Goal: Information Seeking & Learning: Learn about a topic

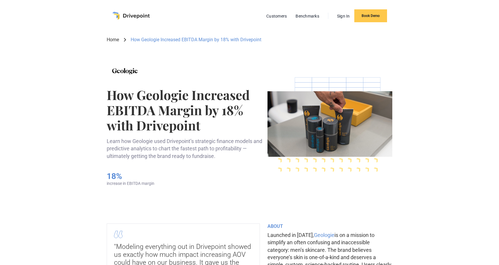
scroll to position [0, 0]
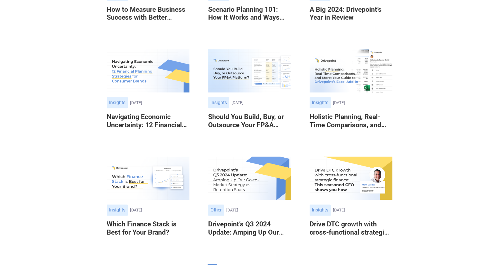
scroll to position [426, 0]
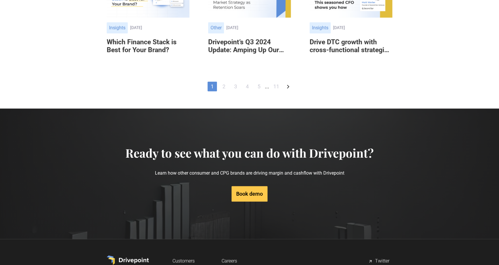
click at [226, 88] on link "2" at bounding box center [223, 87] width 9 height 10
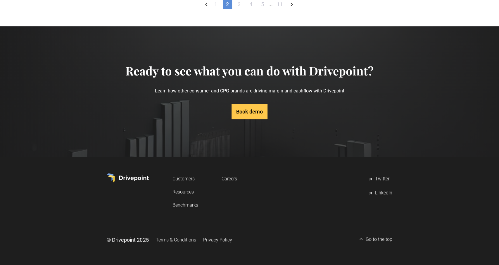
scroll to position [526, 0]
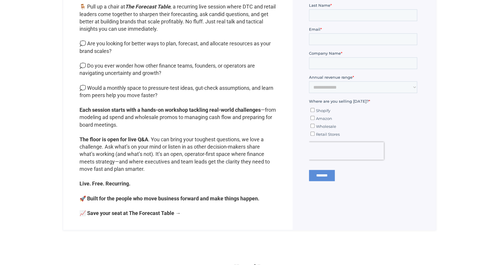
scroll to position [395, 0]
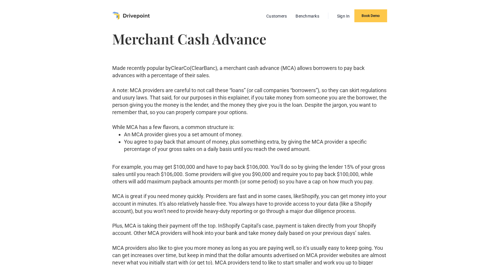
click at [235, 125] on p "While MCA has a few flavors, a common structure is:" at bounding box center [249, 126] width 275 height 7
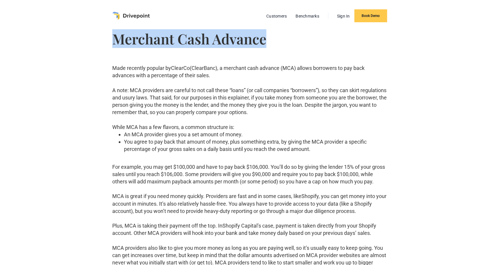
drag, startPoint x: 280, startPoint y: 39, endPoint x: 70, endPoint y: 34, distance: 210.9
copy h1 "Merchant Cash Advance"
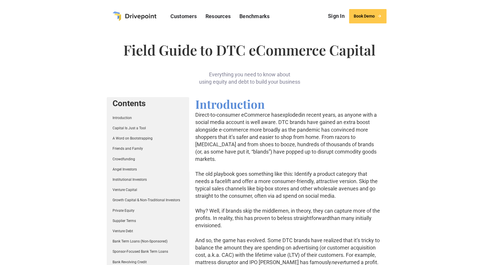
click at [117, 128] on link "Capital Is Just a Tool" at bounding box center [129, 128] width 33 height 4
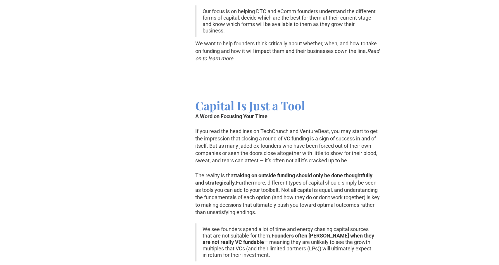
scroll to position [657, 0]
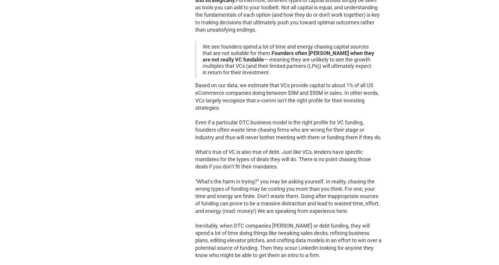
click at [228, 51] on strong "Founders often chase VC when they are not really VC fundable" at bounding box center [288, 56] width 172 height 13
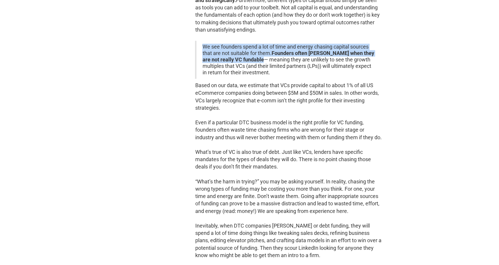
click at [228, 51] on strong "Founders often chase VC when they are not really VC fundable" at bounding box center [288, 56] width 172 height 13
copy blockquote "We see founders spend a lot of time and energy chasing capital sources that are…"
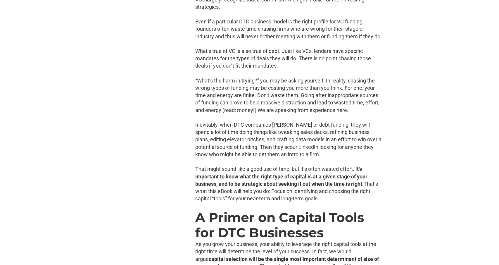
scroll to position [809, 0]
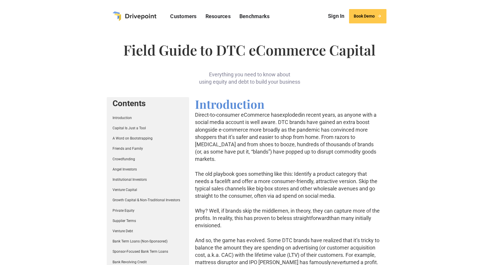
scroll to position [565, 0]
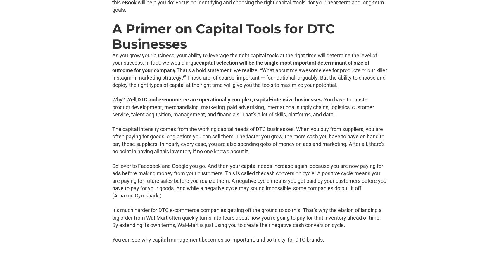
scroll to position [213, 0]
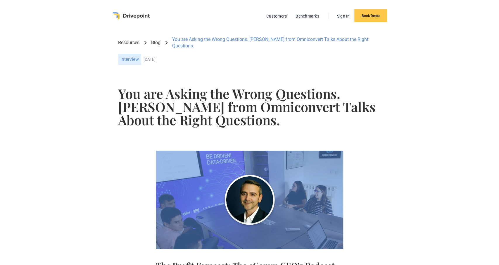
click at [130, 17] on img "home" at bounding box center [130, 16] width 37 height 8
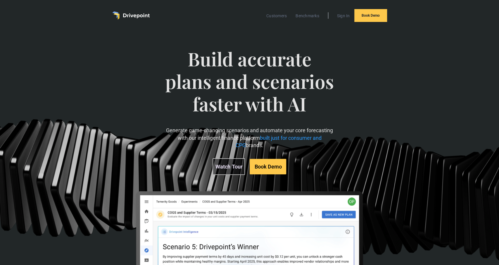
scroll to position [0, 0]
